Goal: Transaction & Acquisition: Obtain resource

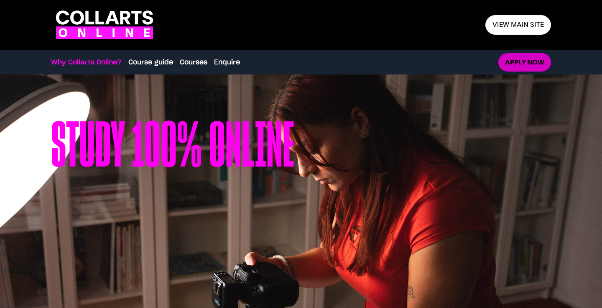
click at [515, 65] on link "Apply now" at bounding box center [524, 62] width 53 height 19
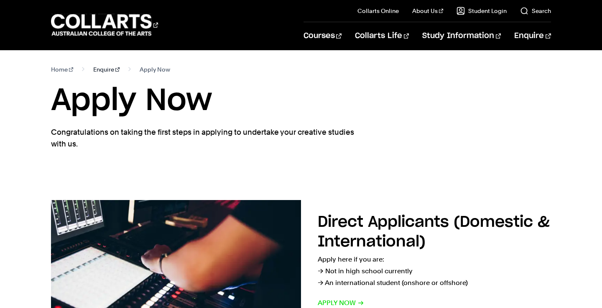
click at [96, 68] on link "Enquire" at bounding box center [106, 70] width 26 height 12
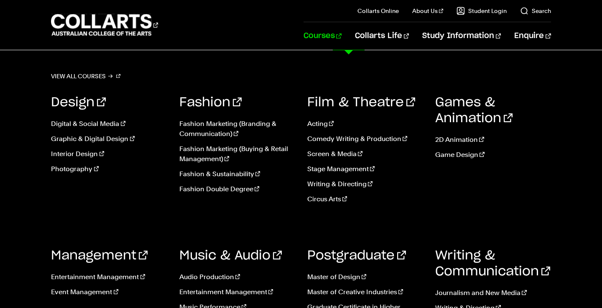
scroll to position [219, 0]
click at [209, 256] on link "Music & Audio" at bounding box center [230, 255] width 102 height 13
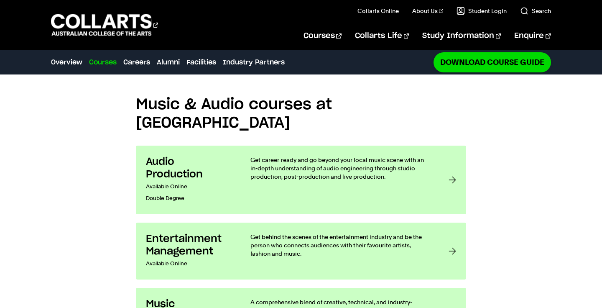
scroll to position [592, 0]
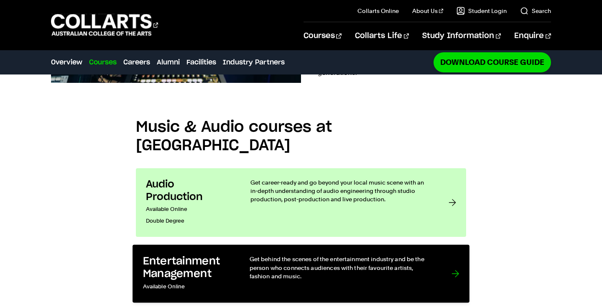
click at [226, 255] on h3 "Entertainment Management" at bounding box center [187, 267] width 89 height 25
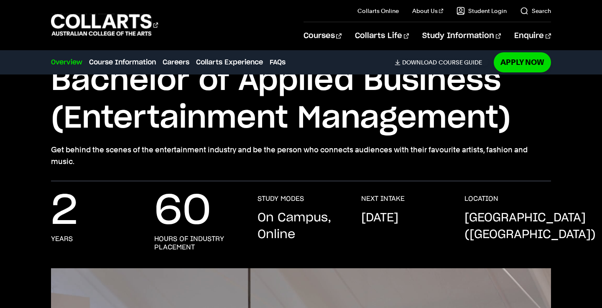
scroll to position [76, 0]
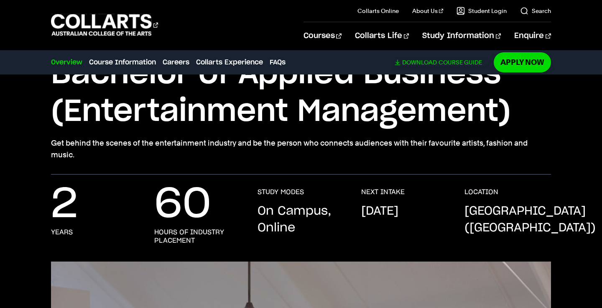
click at [444, 64] on link "Download Course Guide" at bounding box center [442, 63] width 94 height 8
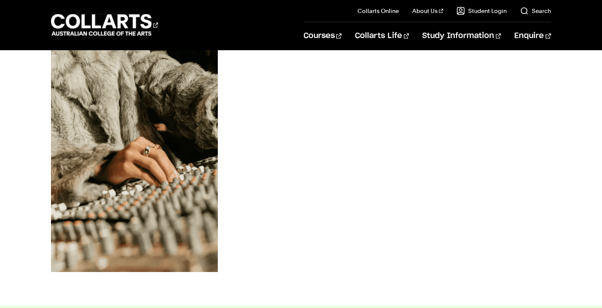
scroll to position [333, 0]
